Goal: Information Seeking & Learning: Learn about a topic

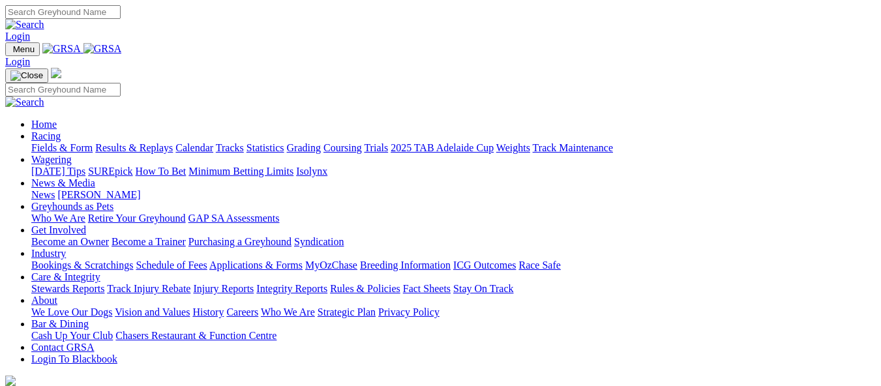
scroll to position [522, 0]
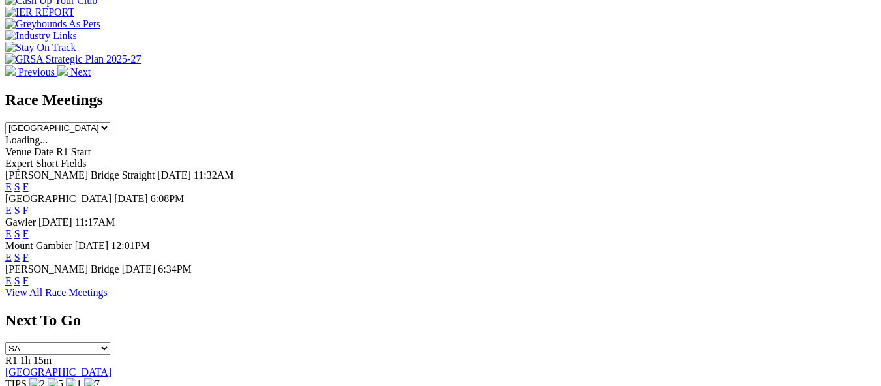
click at [29, 275] on link "F" at bounding box center [26, 280] width 6 height 11
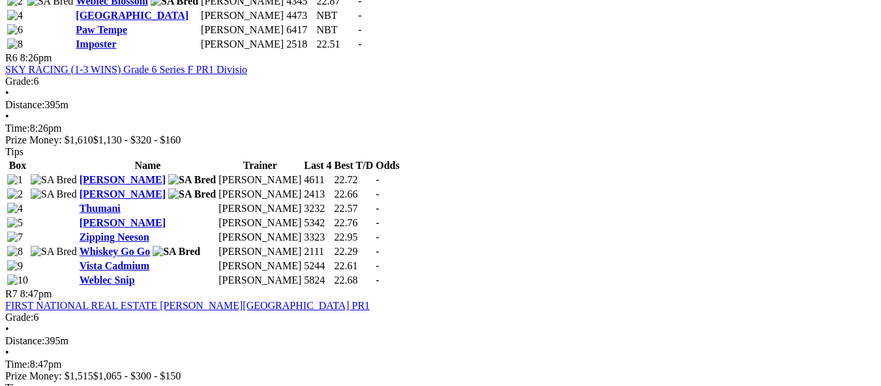
scroll to position [1642, 0]
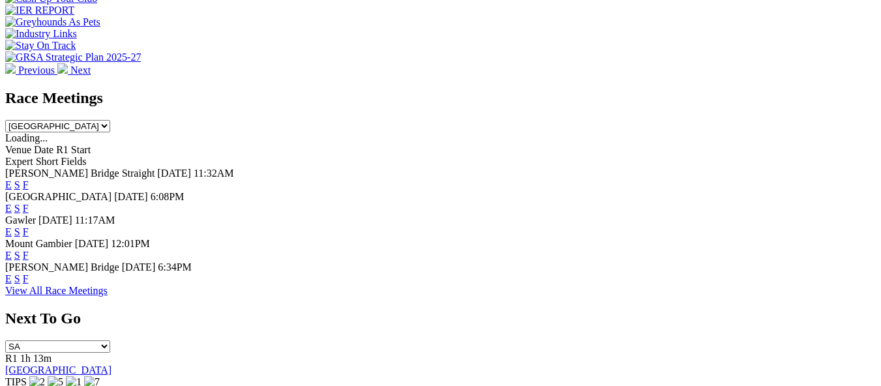
scroll to position [524, 0]
click at [29, 226] on link "F" at bounding box center [26, 231] width 6 height 11
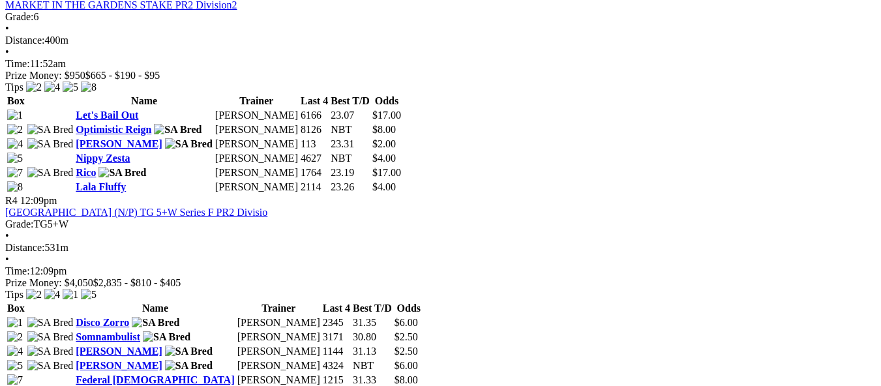
scroll to position [1044, 0]
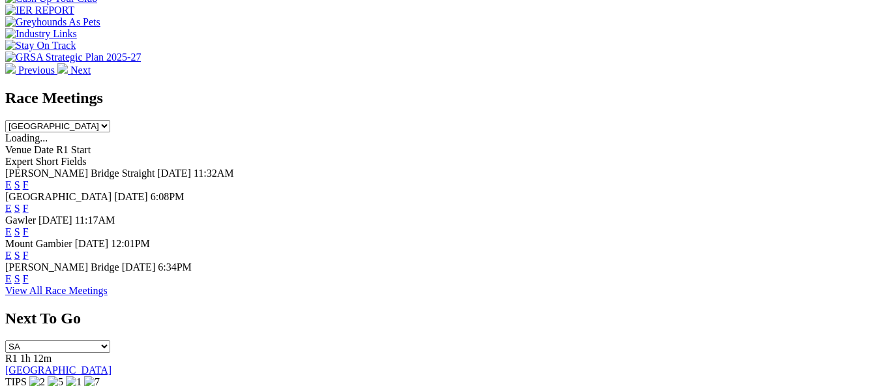
scroll to position [524, 0]
click at [29, 250] on link "F" at bounding box center [26, 255] width 6 height 11
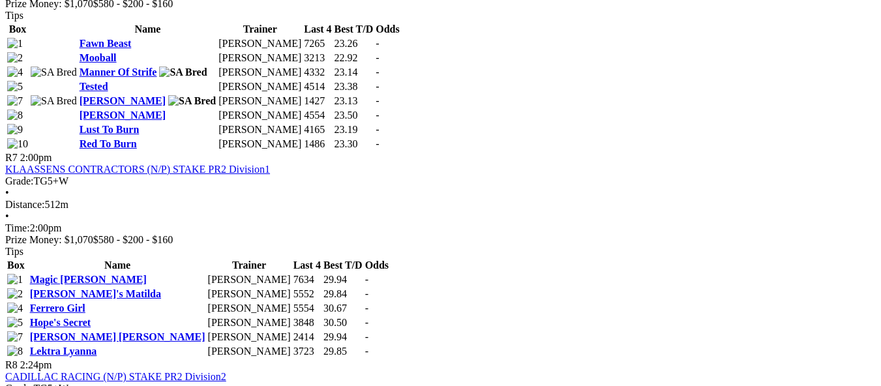
scroll to position [1892, 0]
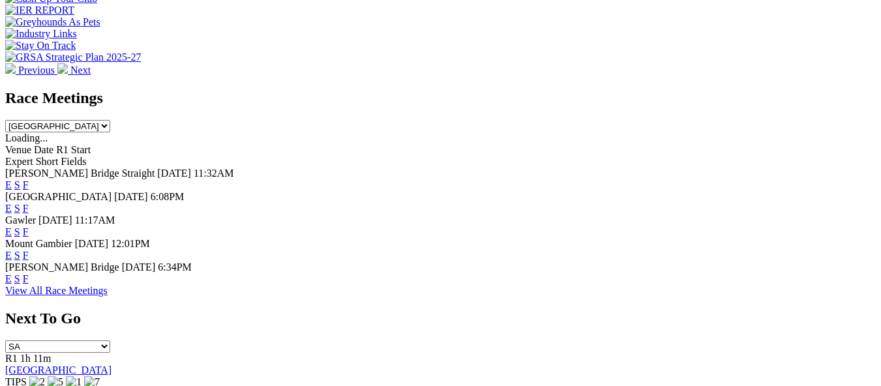
scroll to position [524, 0]
click at [29, 203] on link "F" at bounding box center [26, 208] width 6 height 11
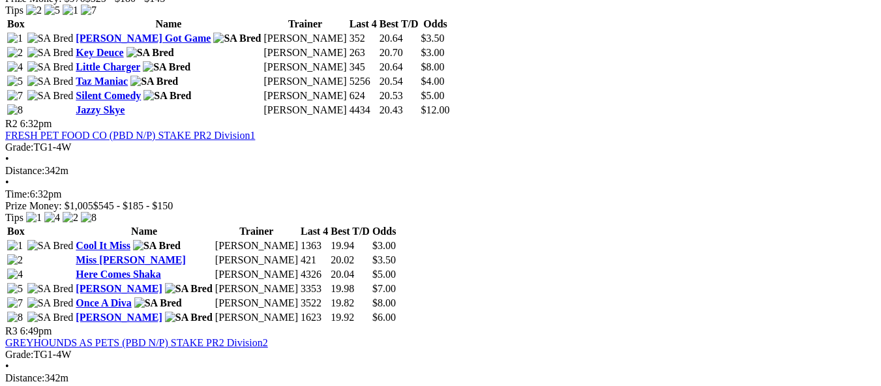
scroll to position [717, 0]
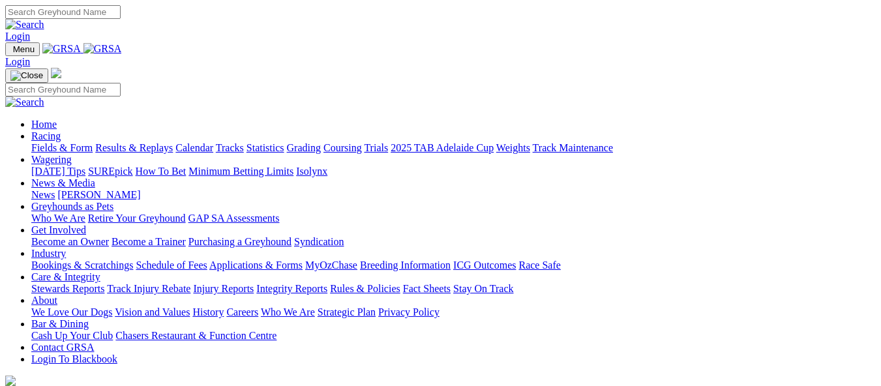
scroll to position [522, 0]
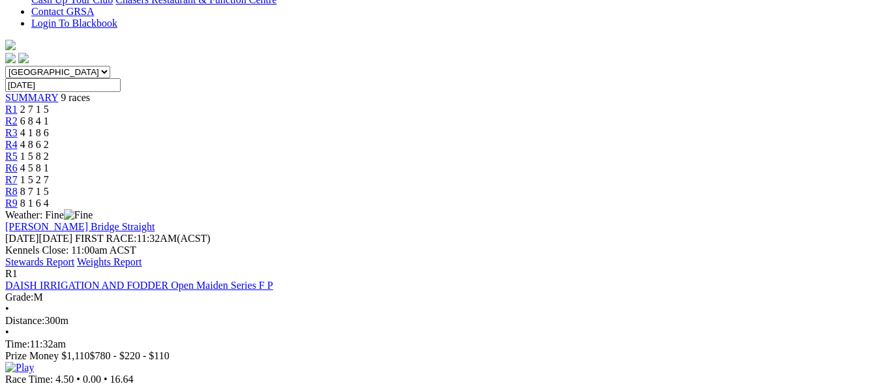
scroll to position [261, 0]
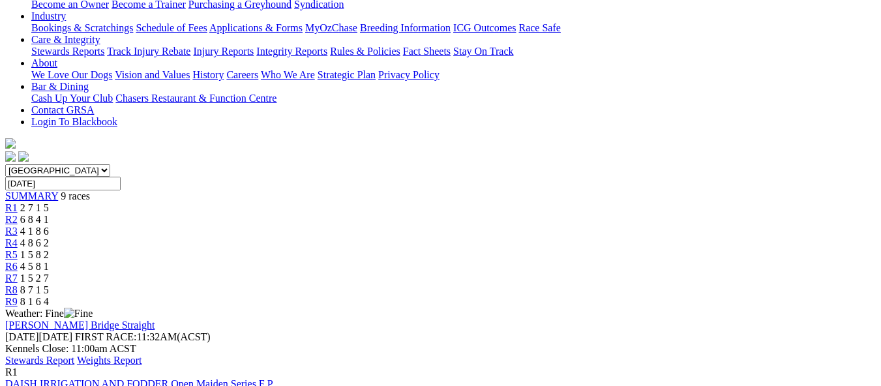
click at [273, 378] on link "DAISH IRRIGATION AND FODDER Open Maiden Series F P" at bounding box center [139, 383] width 268 height 11
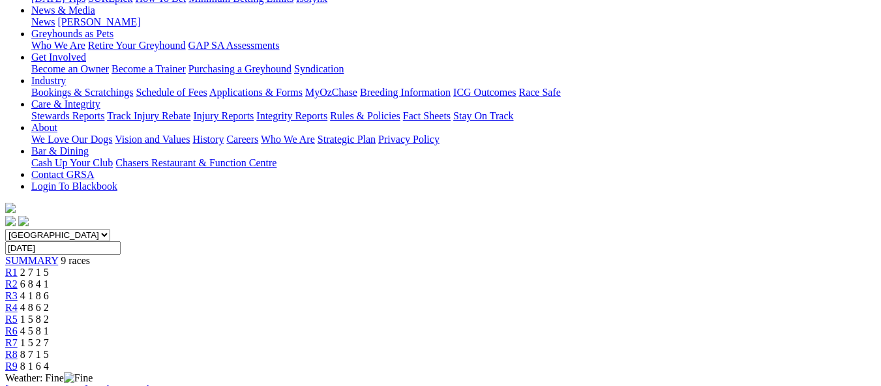
scroll to position [196, 0]
click at [49, 279] on span "6 8 4 1" at bounding box center [34, 284] width 29 height 11
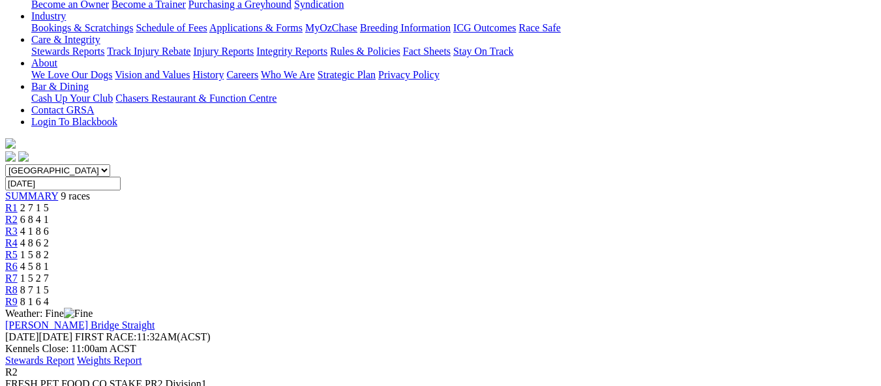
scroll to position [196, 0]
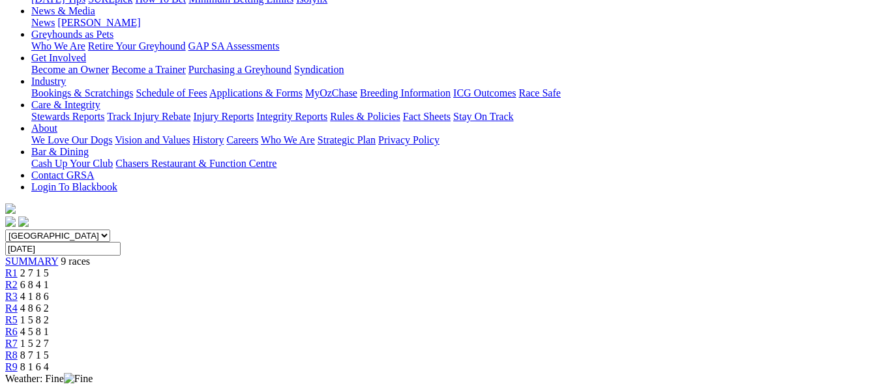
click at [18, 291] on span "R3" at bounding box center [11, 296] width 12 height 11
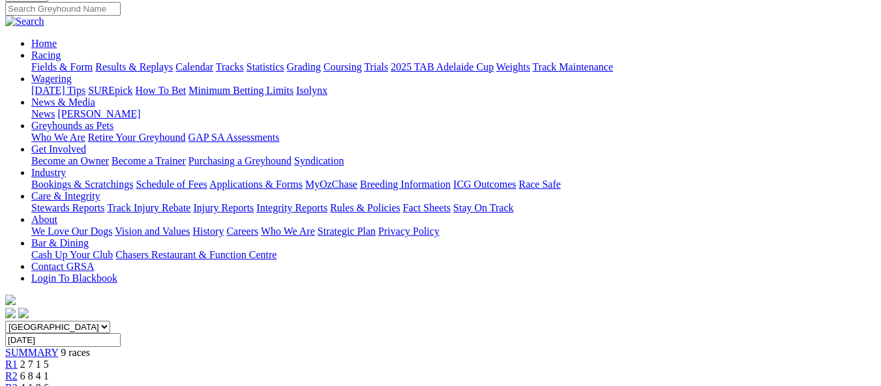
scroll to position [65, 0]
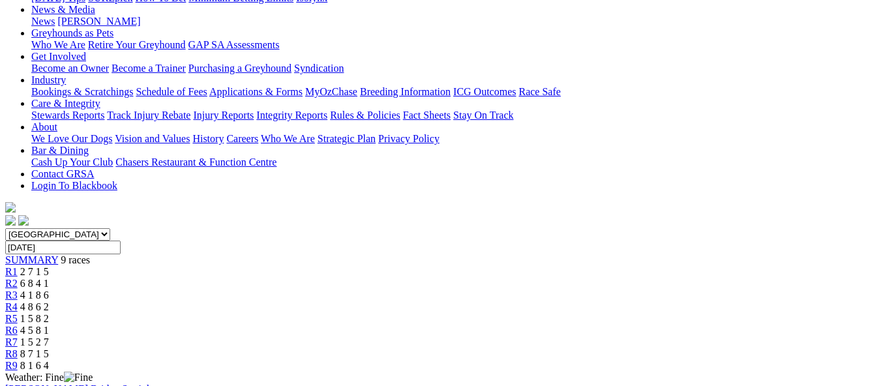
scroll to position [196, 0]
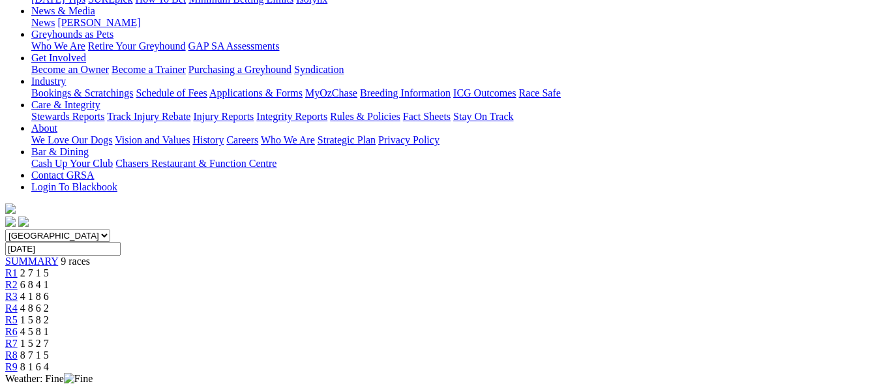
click at [49, 314] on span "1 5 8 2" at bounding box center [34, 319] width 29 height 11
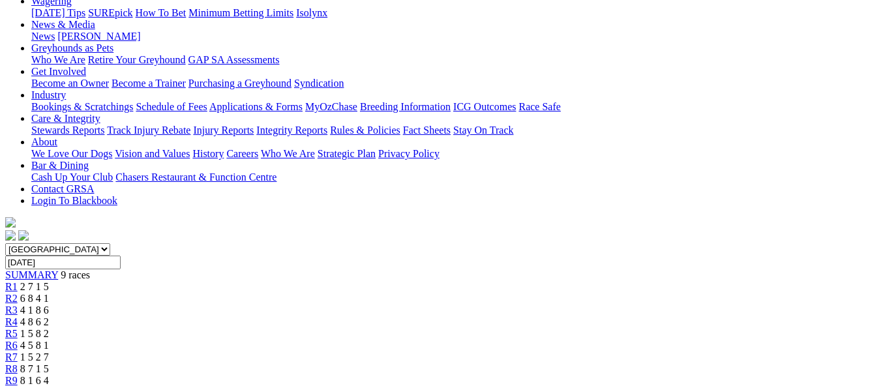
scroll to position [65, 0]
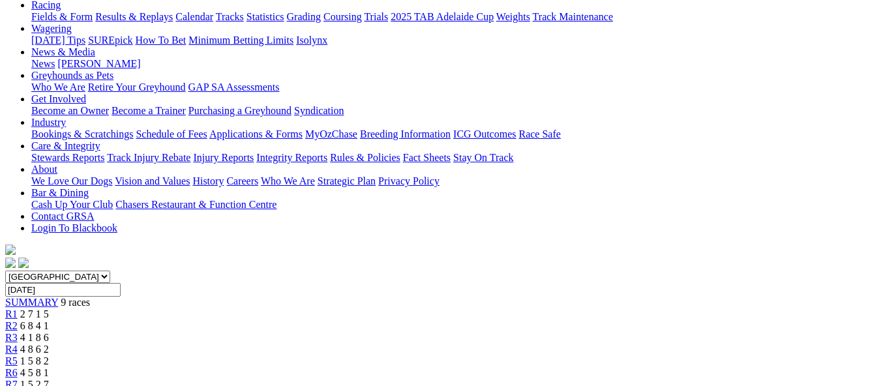
scroll to position [130, 0]
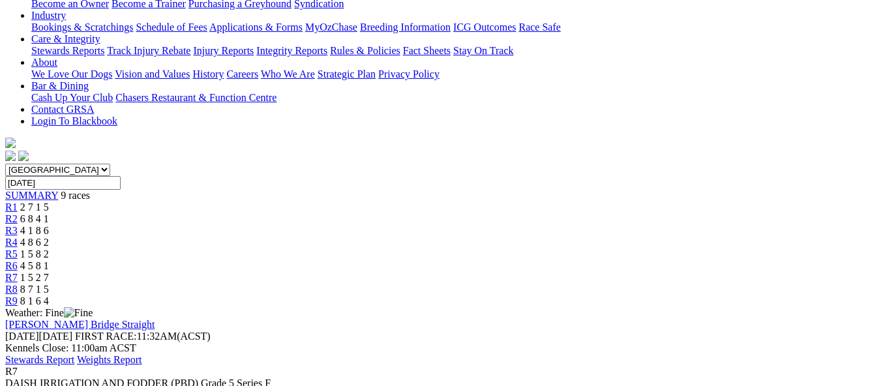
scroll to position [261, 0]
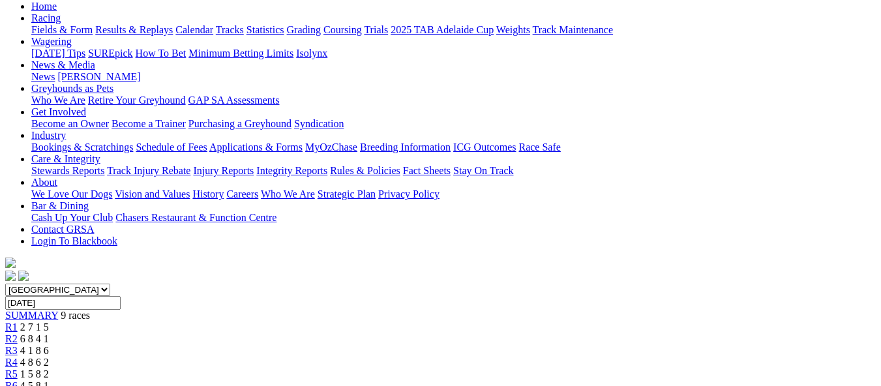
scroll to position [130, 0]
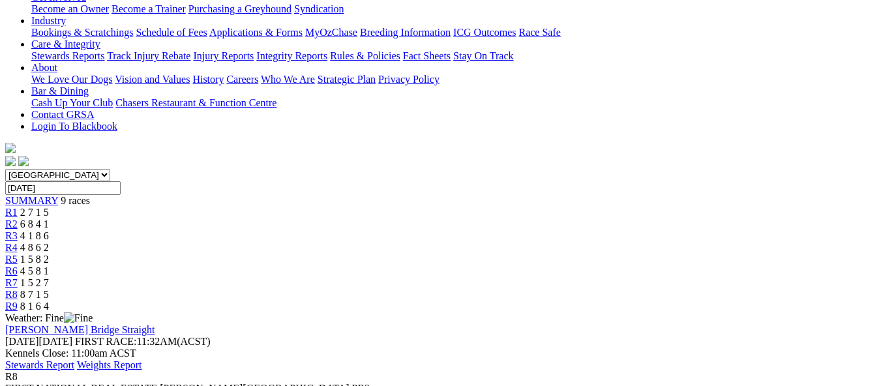
scroll to position [237, 0]
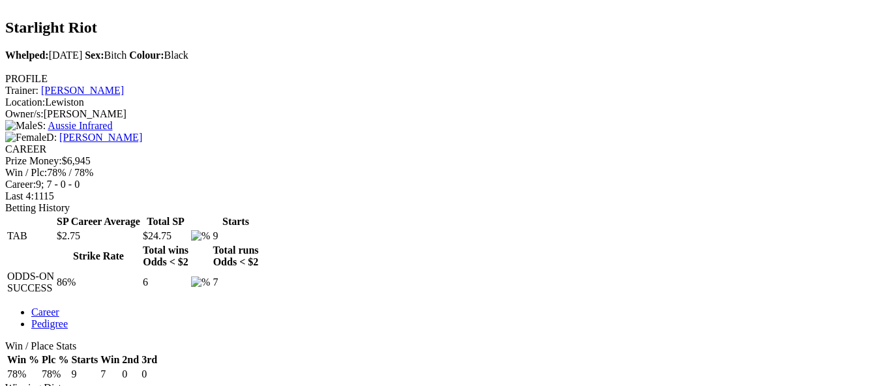
scroll to position [457, 0]
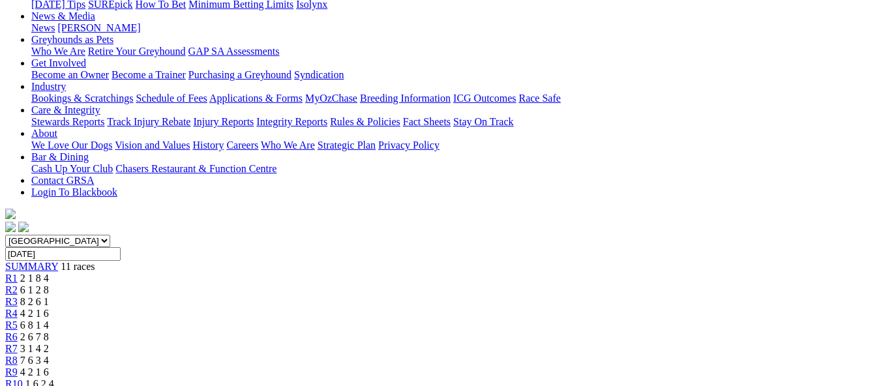
scroll to position [130, 0]
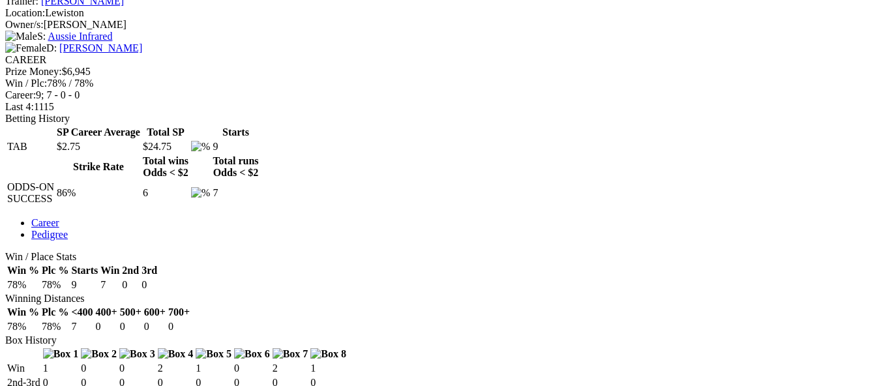
scroll to position [522, 0]
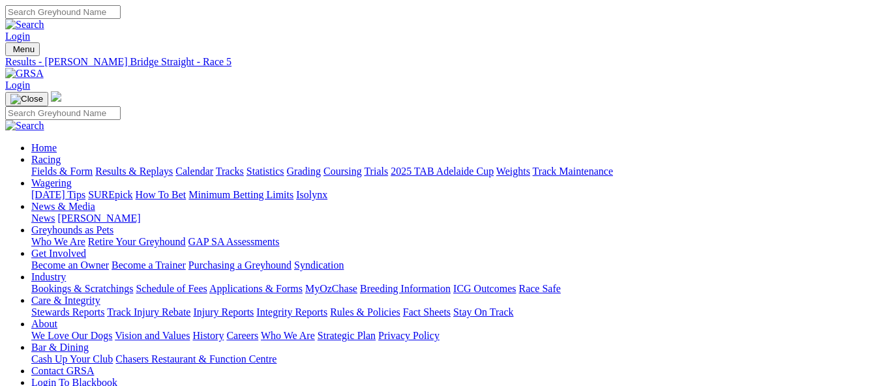
scroll to position [31, 0]
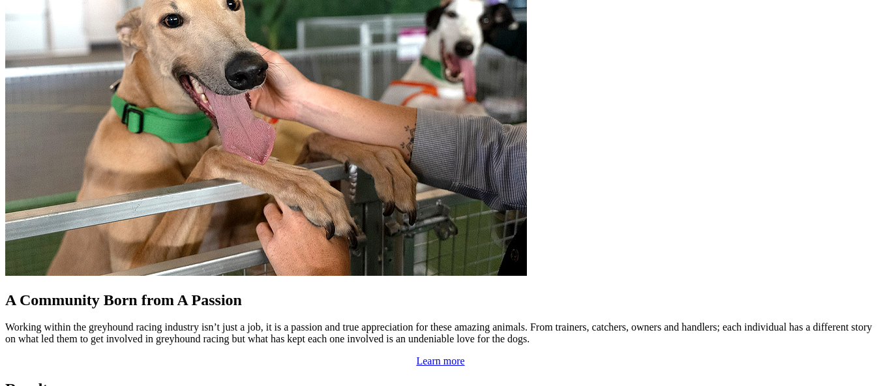
scroll to position [1111, 0]
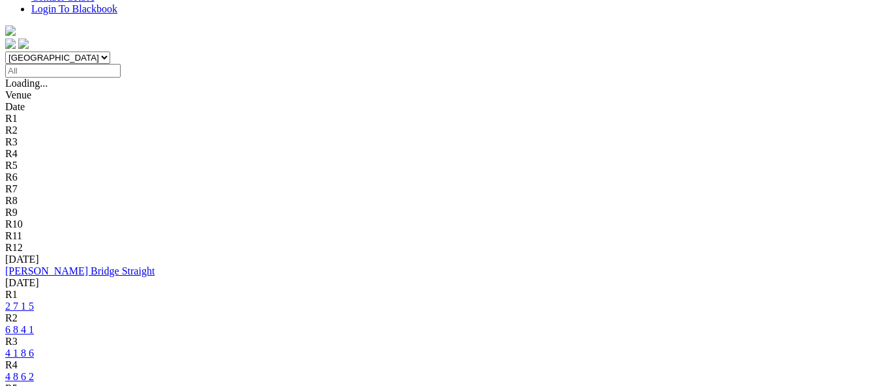
scroll to position [522, 0]
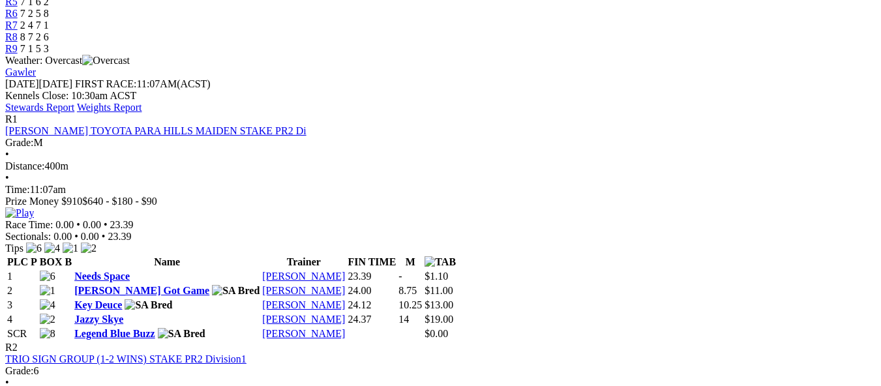
scroll to position [522, 0]
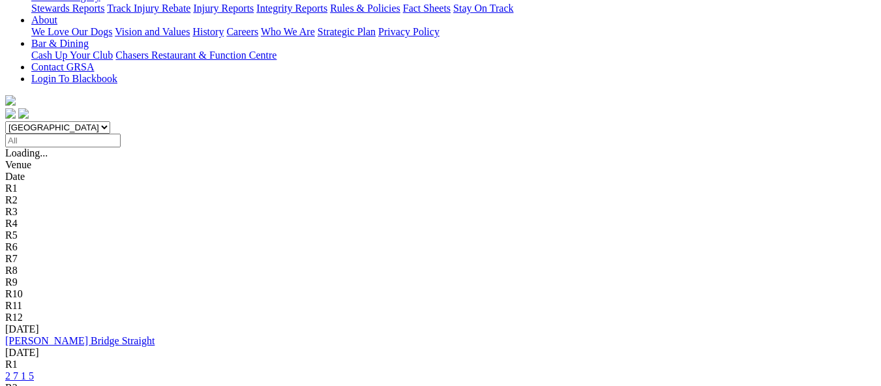
scroll to position [326, 0]
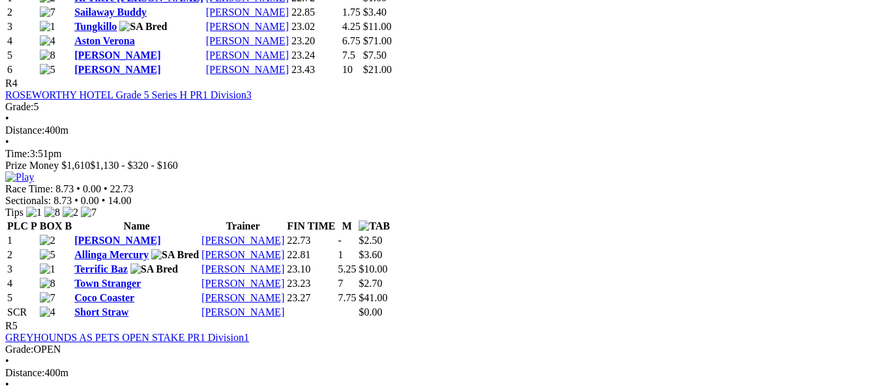
scroll to position [1304, 0]
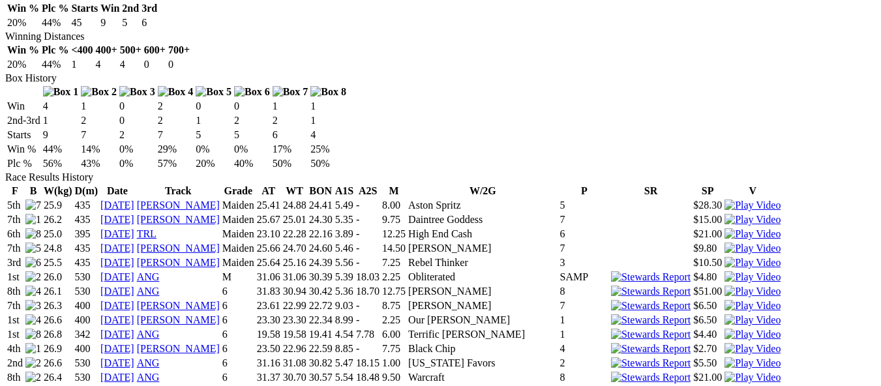
scroll to position [1109, 0]
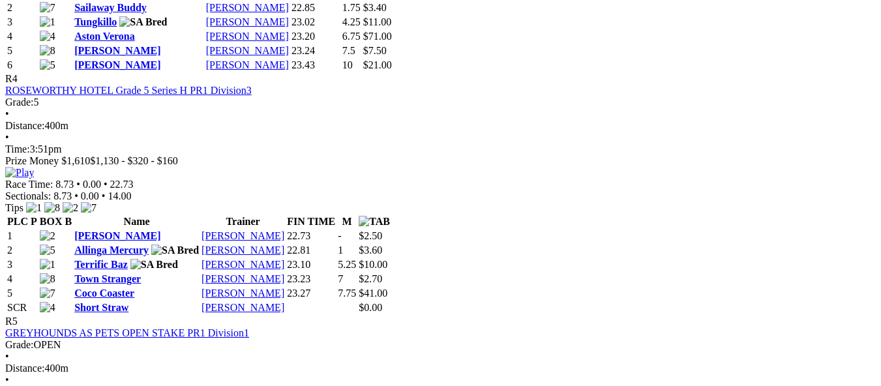
scroll to position [1304, 0]
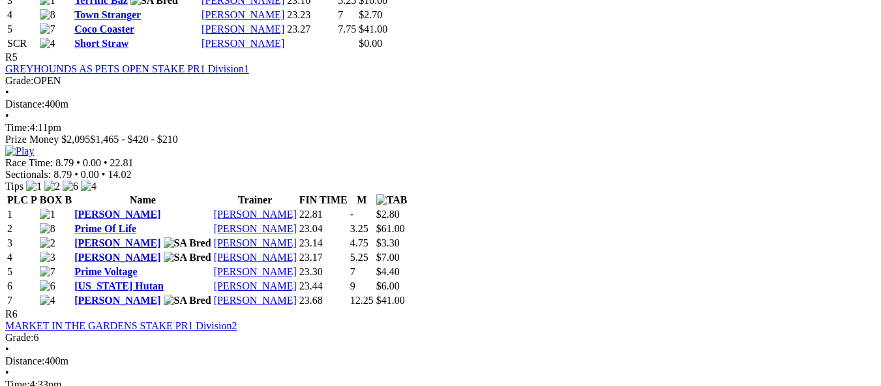
scroll to position [1631, 0]
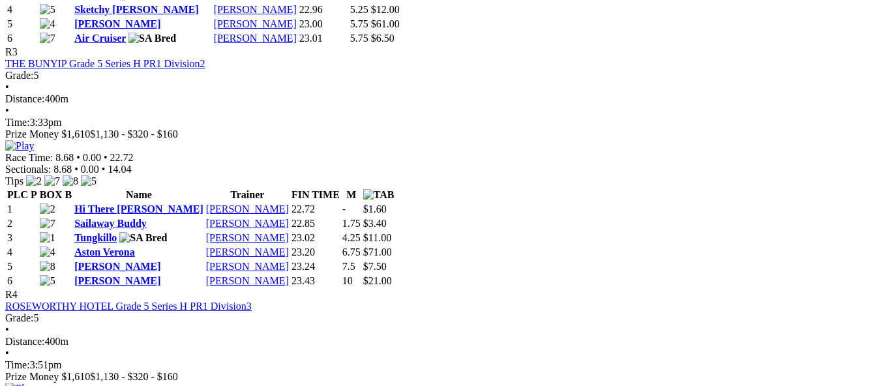
scroll to position [1174, 0]
